Goal: Navigation & Orientation: Go to known website

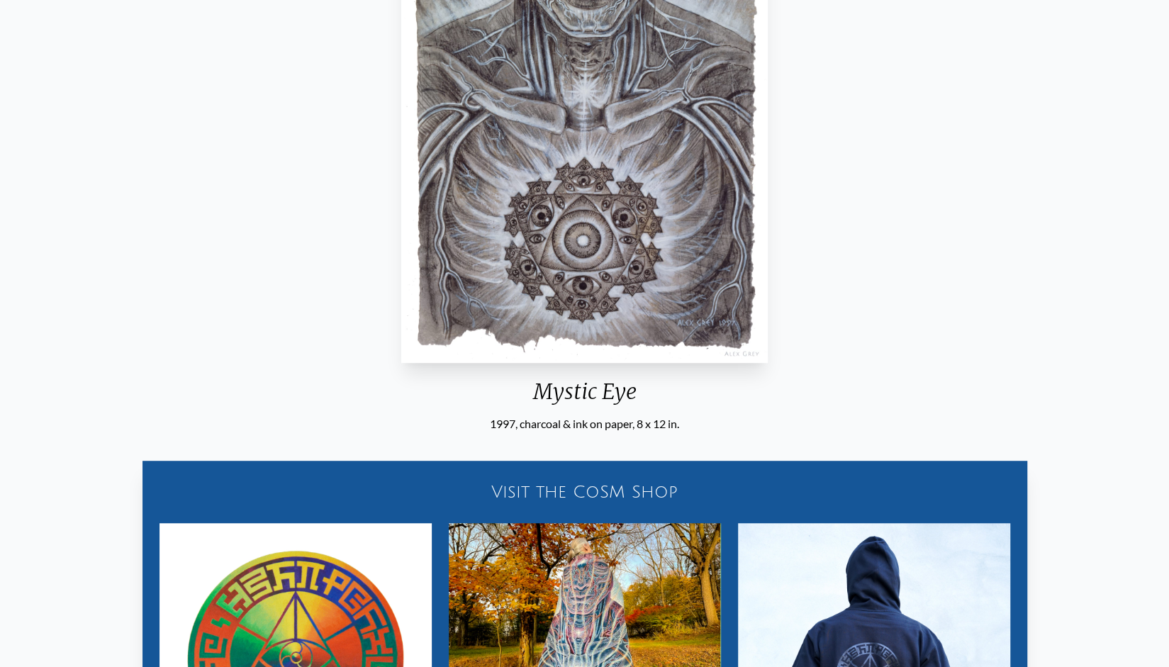
scroll to position [355, 0]
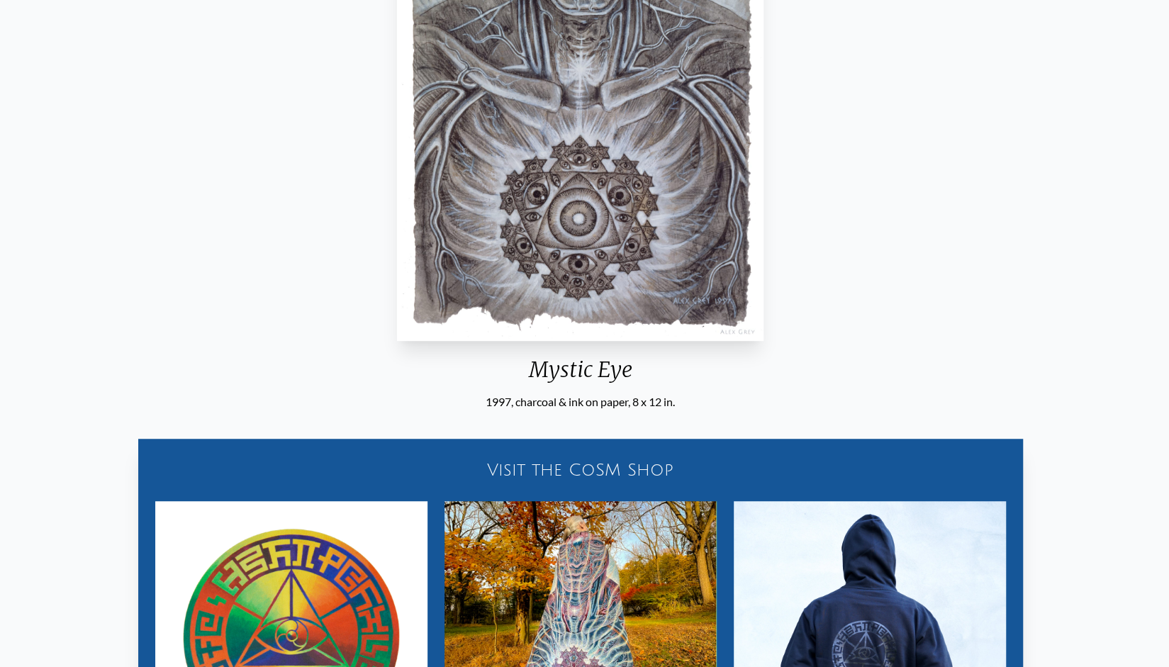
click at [522, 379] on div "Mystic Eye" at bounding box center [580, 375] width 378 height 37
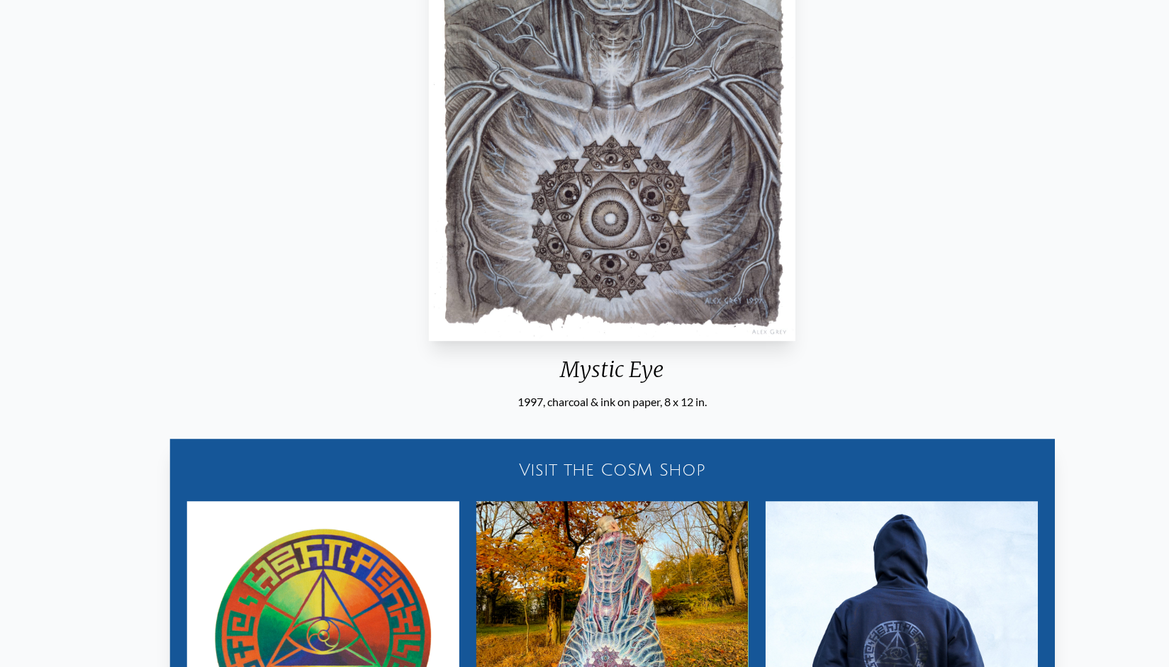
click at [564, 373] on div "Mystic Eye" at bounding box center [612, 375] width 378 height 37
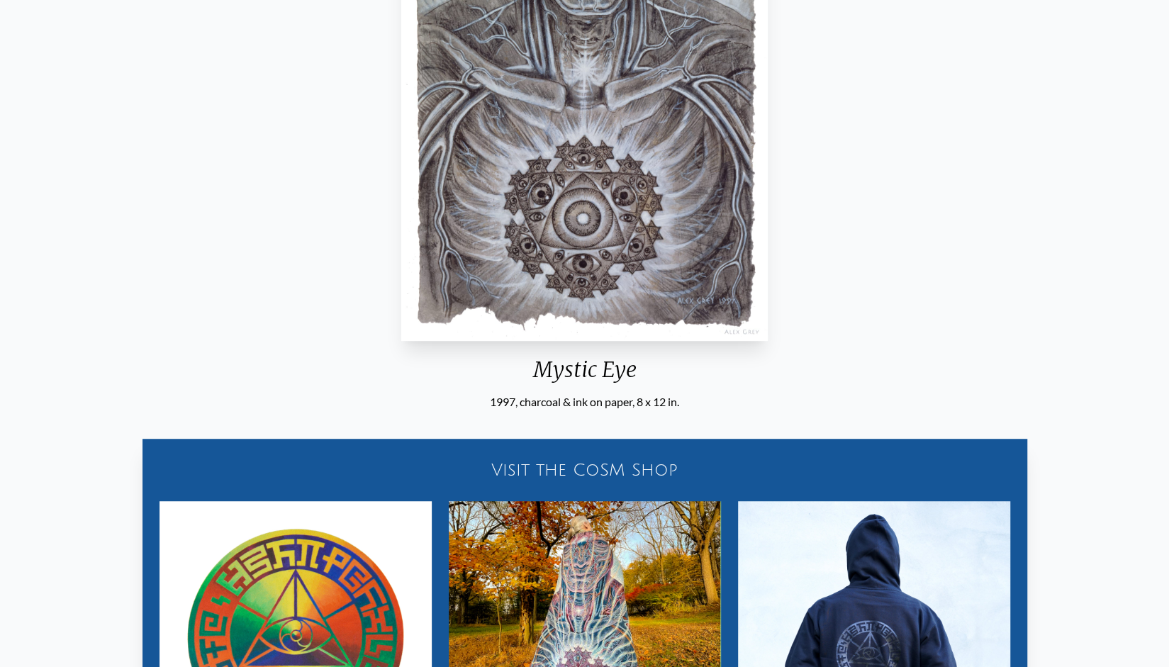
click at [584, 374] on div "Mystic Eye" at bounding box center [585, 375] width 378 height 37
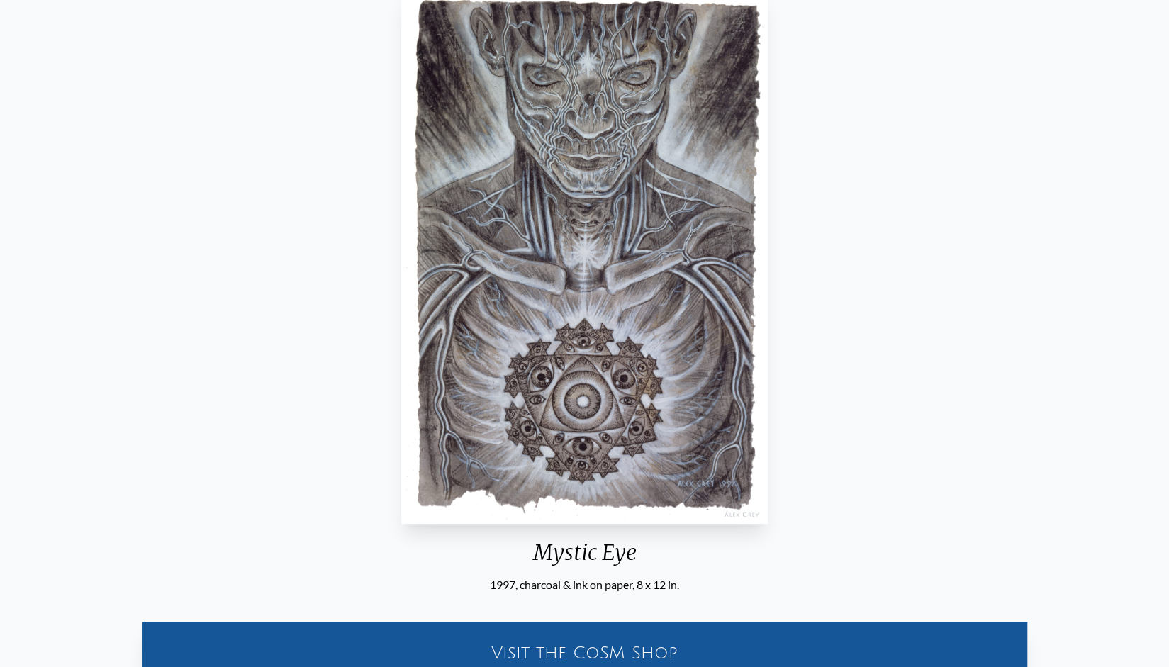
scroll to position [0, 0]
